Goal: Transaction & Acquisition: Purchase product/service

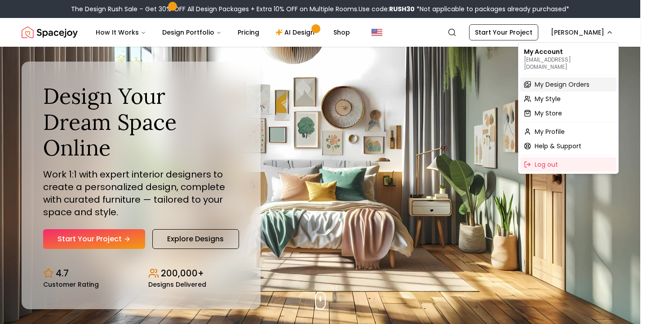
click at [554, 82] on div "My Design Orders" at bounding box center [568, 84] width 96 height 14
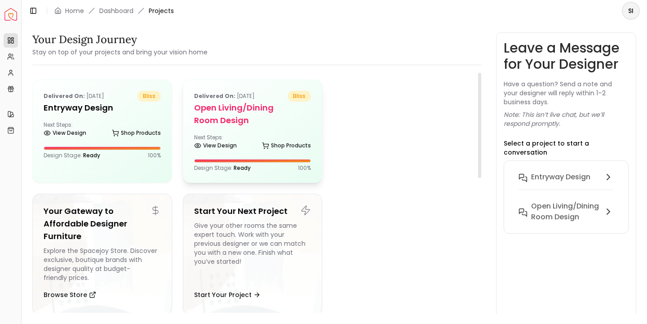
click at [245, 124] on h5 "Open Living/Dining Room Design" at bounding box center [252, 114] width 117 height 25
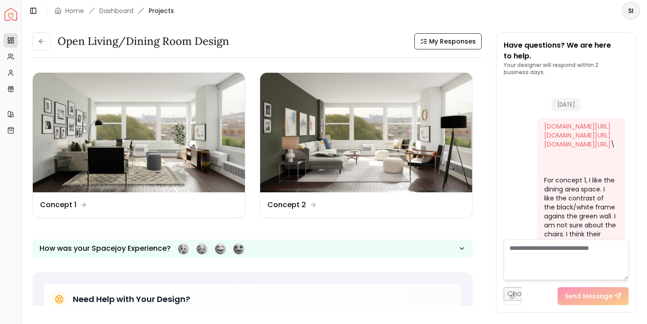
scroll to position [1016, 0]
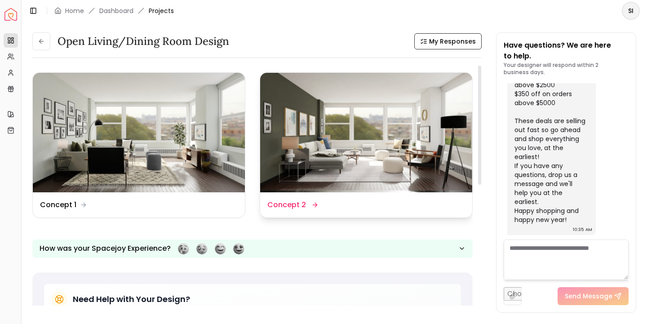
click at [343, 144] on img at bounding box center [366, 133] width 212 height 120
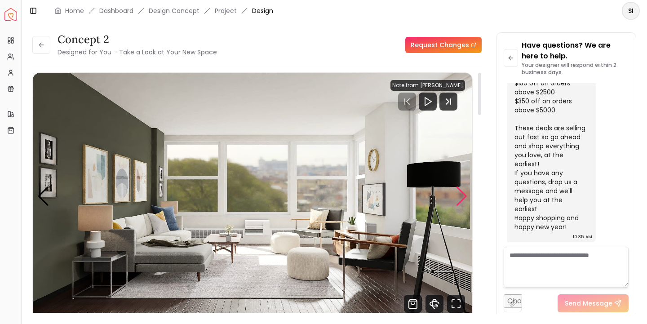
click at [460, 196] on div "Next slide" at bounding box center [462, 197] width 12 height 20
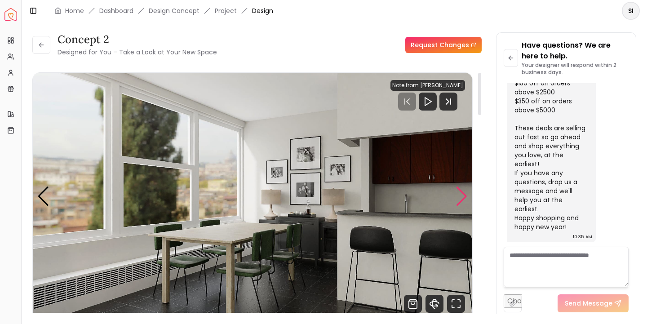
click at [460, 196] on div "Next slide" at bounding box center [462, 197] width 12 height 20
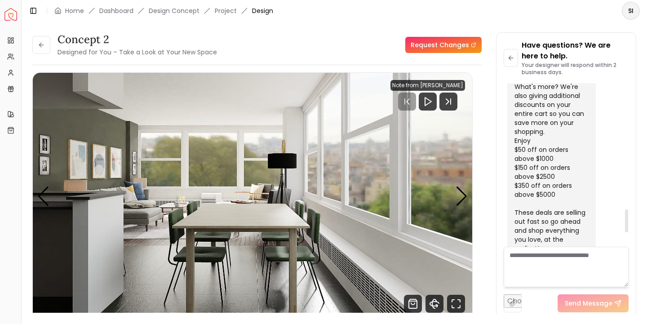
scroll to position [910, 0]
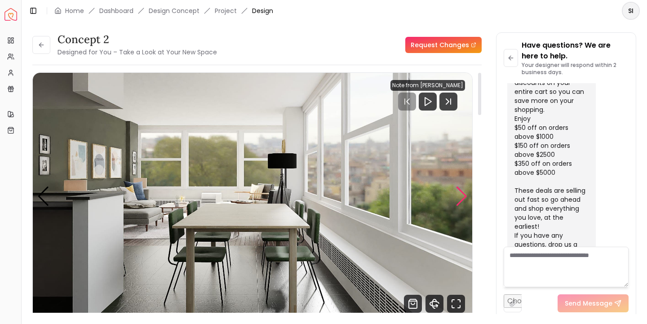
click at [457, 198] on div "Next slide" at bounding box center [462, 197] width 12 height 20
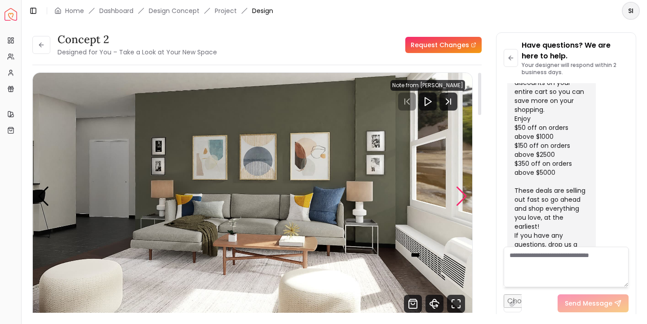
click at [457, 198] on div "Next slide" at bounding box center [462, 197] width 12 height 20
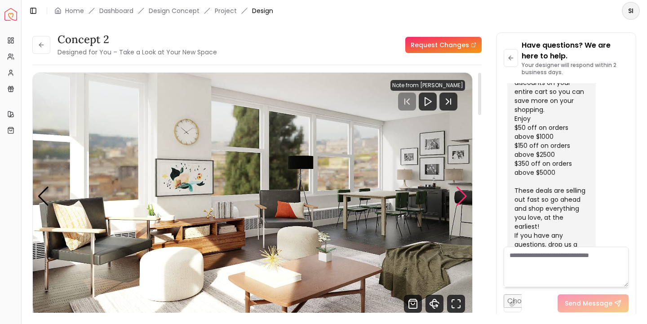
click at [462, 195] on div "Next slide" at bounding box center [462, 197] width 12 height 20
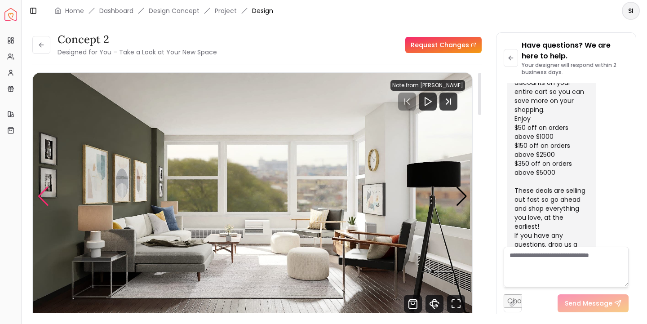
click at [42, 196] on div "Previous slide" at bounding box center [43, 197] width 12 height 20
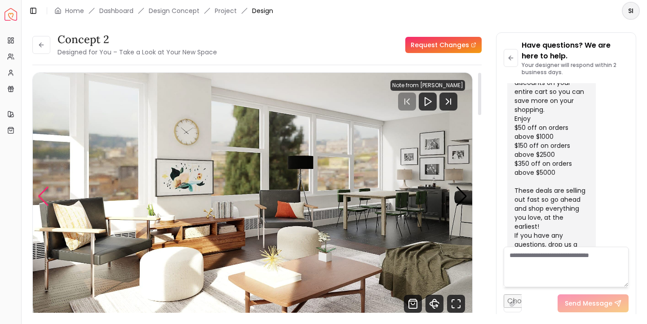
click at [42, 196] on div "Previous slide" at bounding box center [43, 197] width 12 height 20
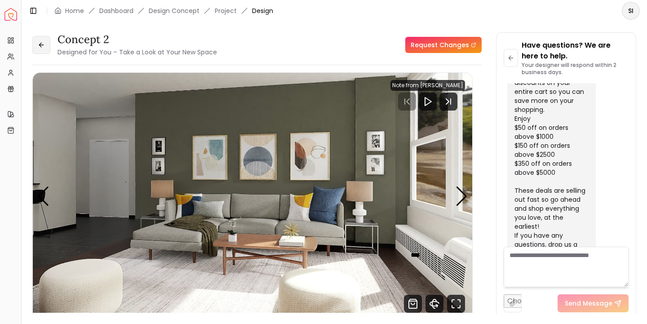
click at [44, 45] on icon at bounding box center [41, 44] width 7 height 7
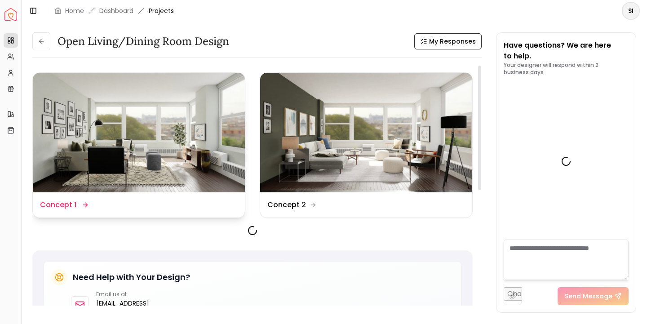
click at [132, 130] on img at bounding box center [139, 133] width 212 height 120
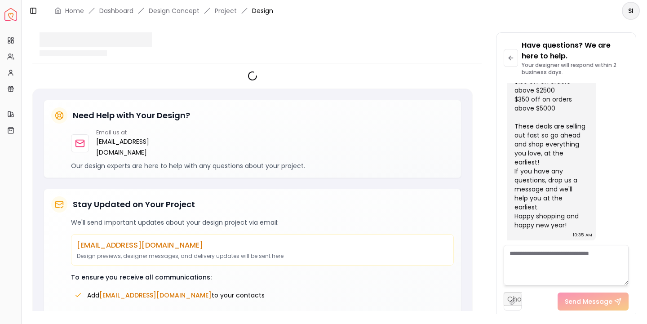
scroll to position [1009, 0]
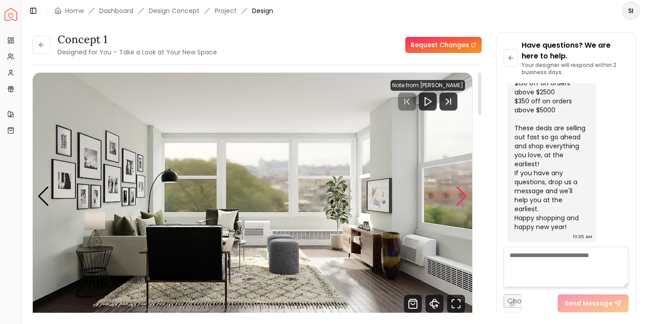
click at [460, 199] on div "Next slide" at bounding box center [462, 197] width 12 height 20
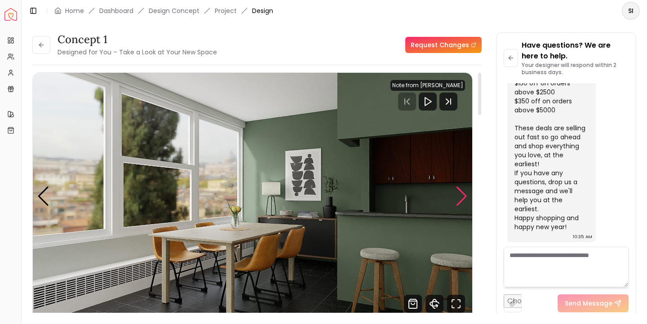
click at [460, 199] on div "Next slide" at bounding box center [462, 197] width 12 height 20
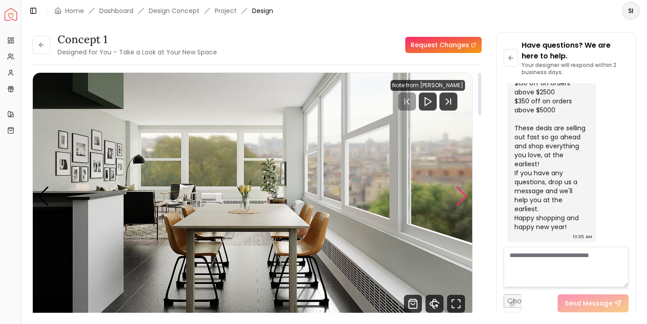
click at [460, 199] on div "Next slide" at bounding box center [462, 197] width 12 height 20
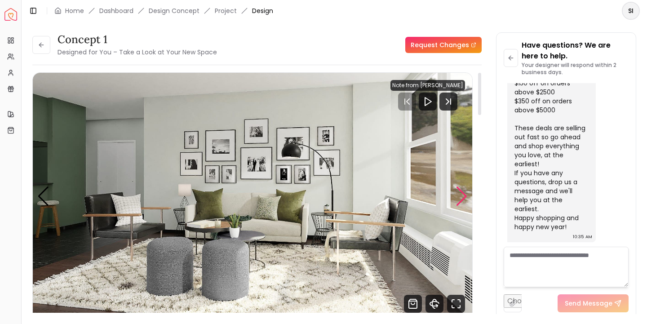
click at [460, 199] on div "Next slide" at bounding box center [462, 197] width 12 height 20
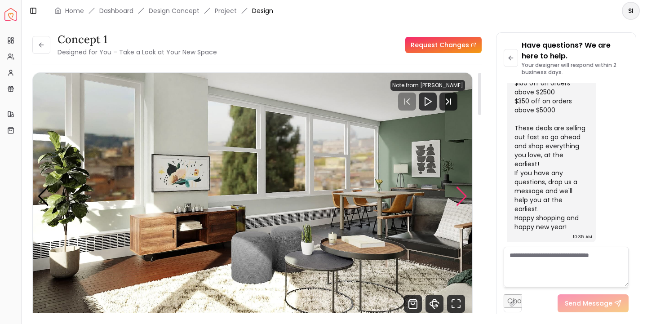
click at [460, 199] on div "Next slide" at bounding box center [462, 197] width 12 height 20
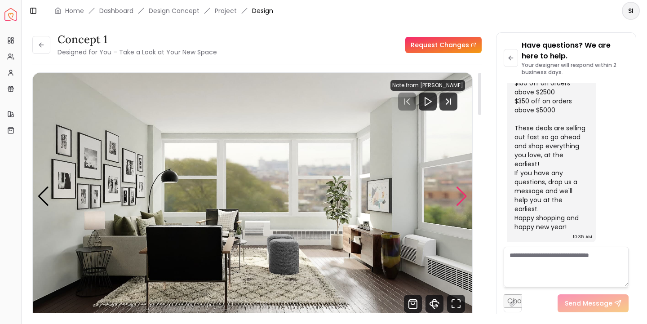
click at [460, 199] on div "Next slide" at bounding box center [462, 197] width 12 height 20
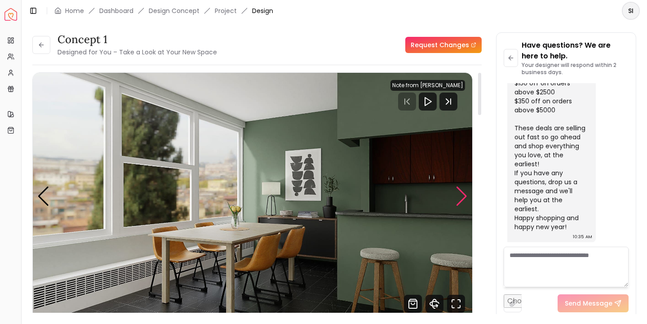
click at [460, 199] on div "Next slide" at bounding box center [462, 197] width 12 height 20
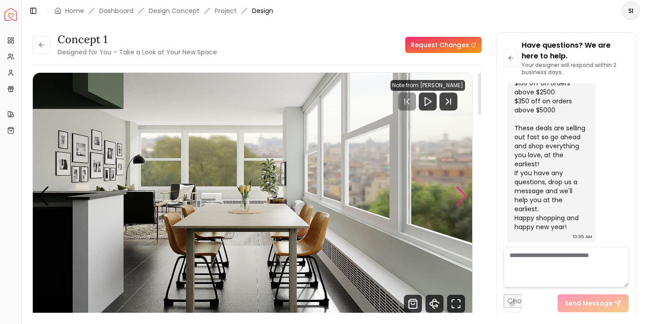
click at [459, 196] on div "Next slide" at bounding box center [462, 197] width 12 height 20
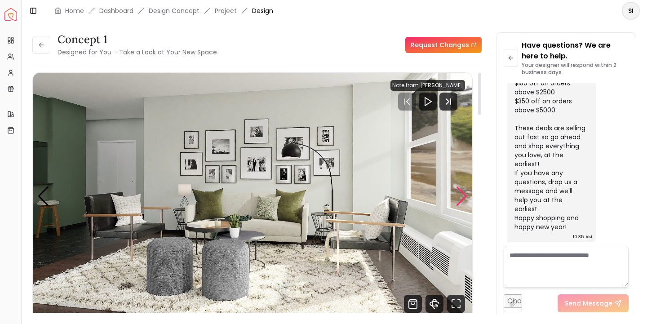
click at [459, 196] on div "Next slide" at bounding box center [462, 197] width 12 height 20
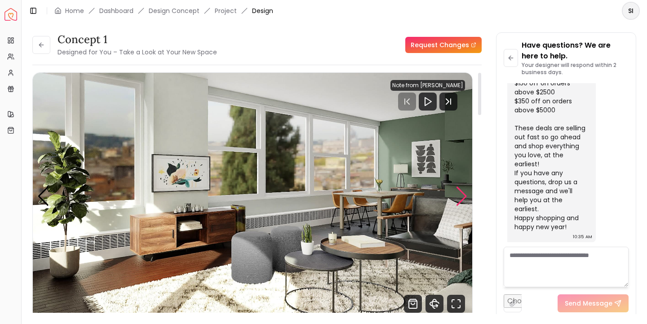
click at [462, 196] on div "Next slide" at bounding box center [462, 197] width 12 height 20
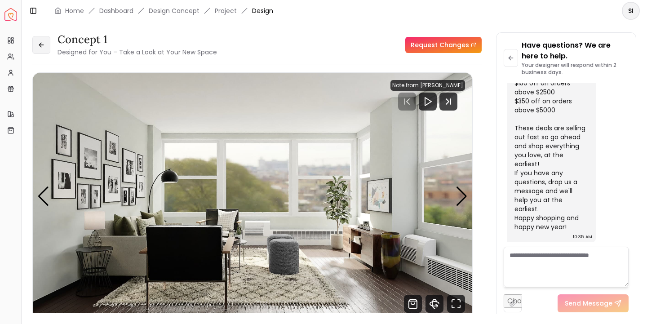
click at [42, 40] on button at bounding box center [41, 45] width 18 height 18
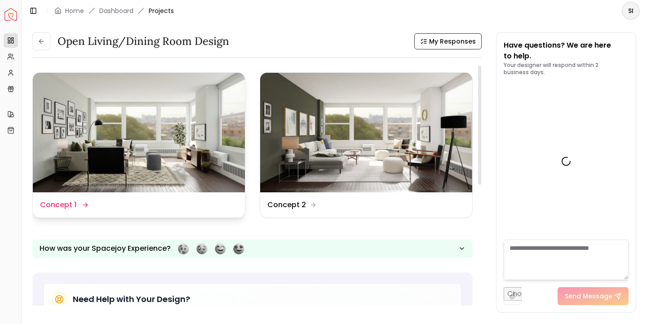
scroll to position [1016, 0]
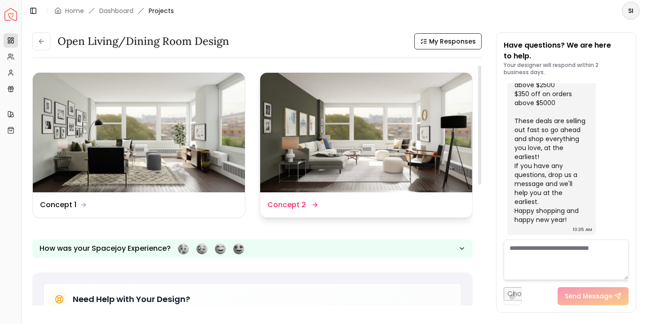
click at [356, 151] on img at bounding box center [366, 133] width 212 height 120
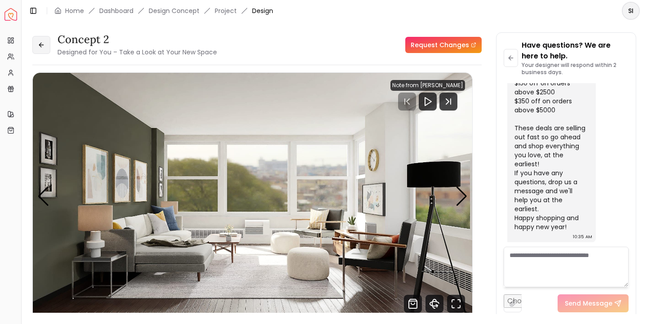
click at [41, 44] on icon at bounding box center [41, 44] width 7 height 7
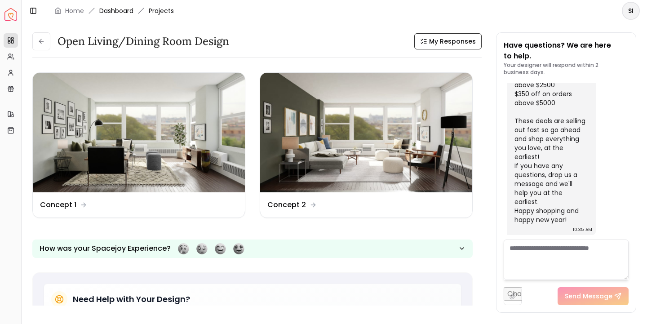
click at [120, 7] on link "Dashboard" at bounding box center [116, 10] width 34 height 9
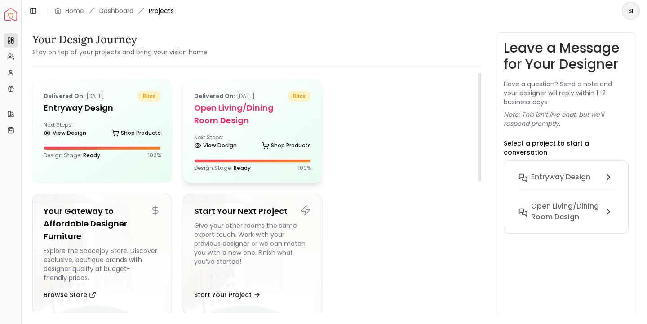
click at [251, 133] on div "Delivered on: [DATE] bliss Open Living/Dining Room Design Next Steps: View Desi…" at bounding box center [252, 131] width 139 height 102
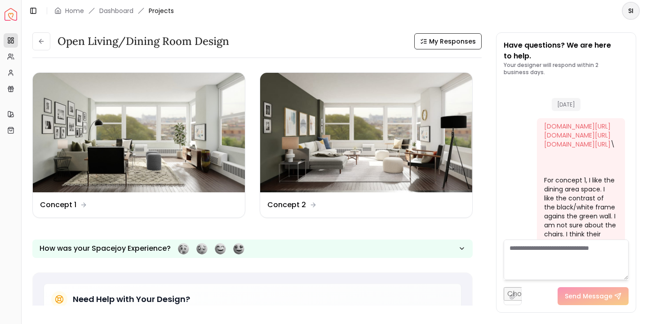
scroll to position [1016, 0]
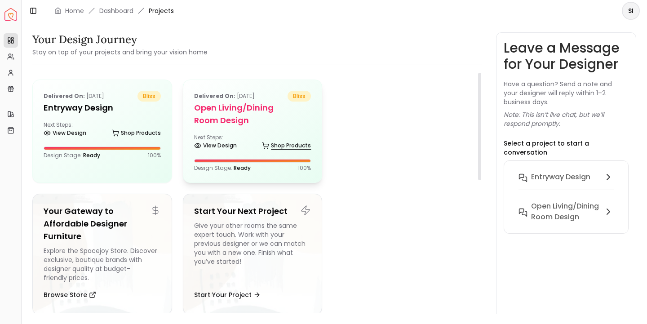
click at [275, 144] on link "Shop Products" at bounding box center [286, 145] width 49 height 13
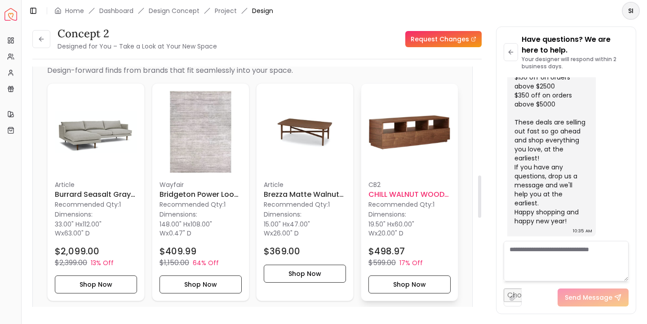
scroll to position [617, 0]
